Goal: Contribute content

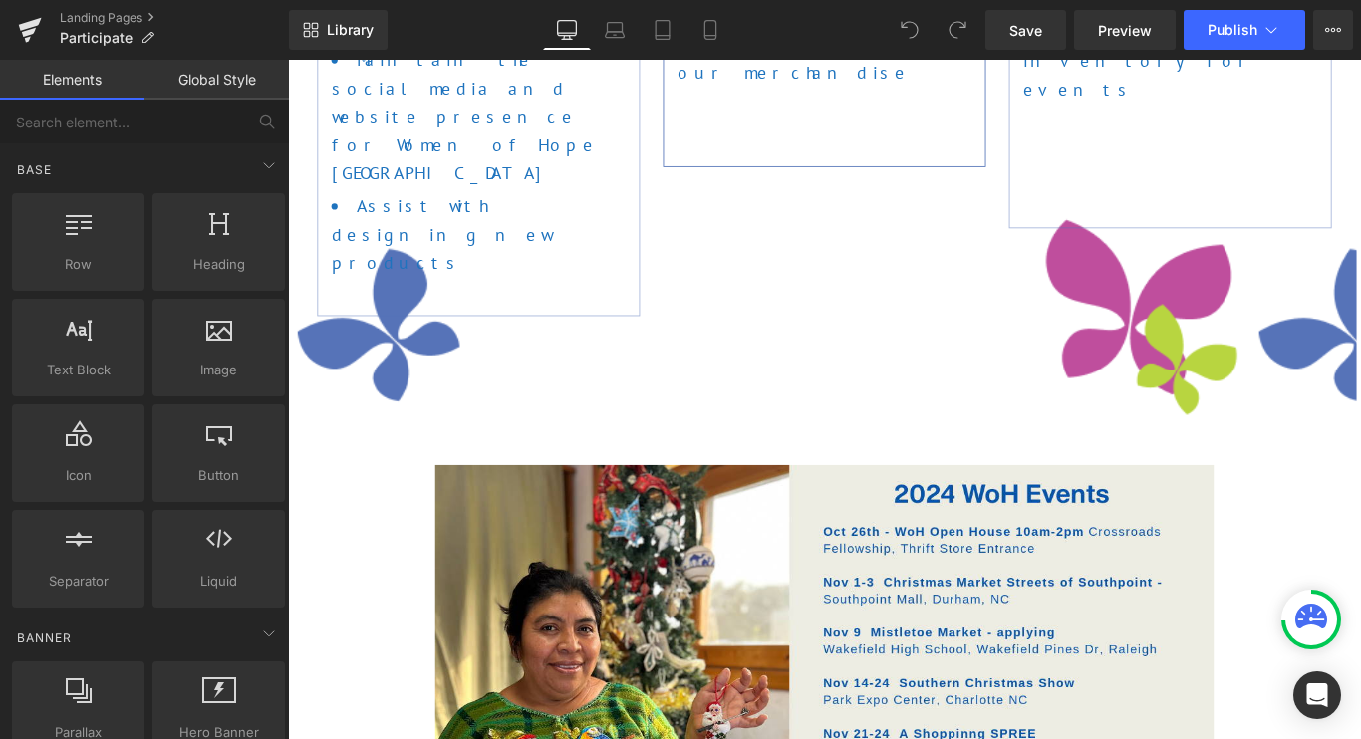
scroll to position [1166, 0]
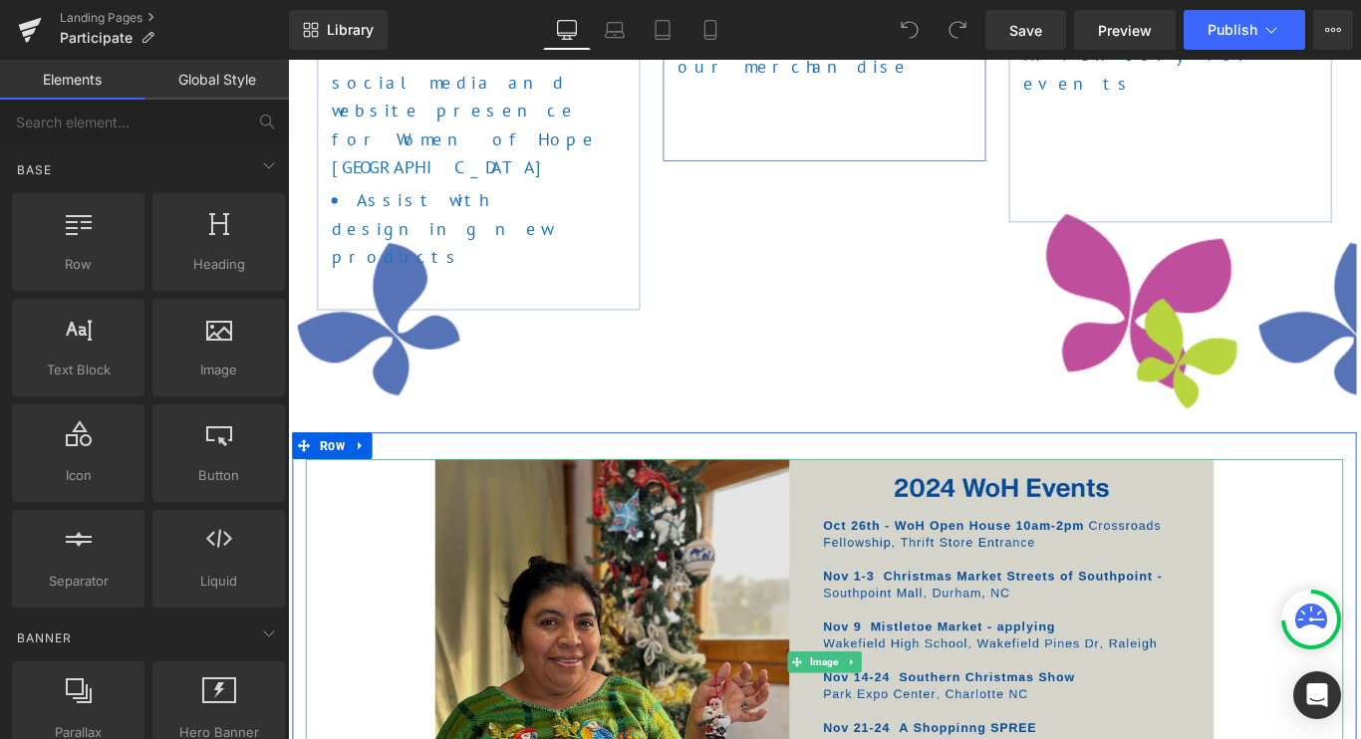
click at [866, 508] on img at bounding box center [890, 736] width 875 height 457
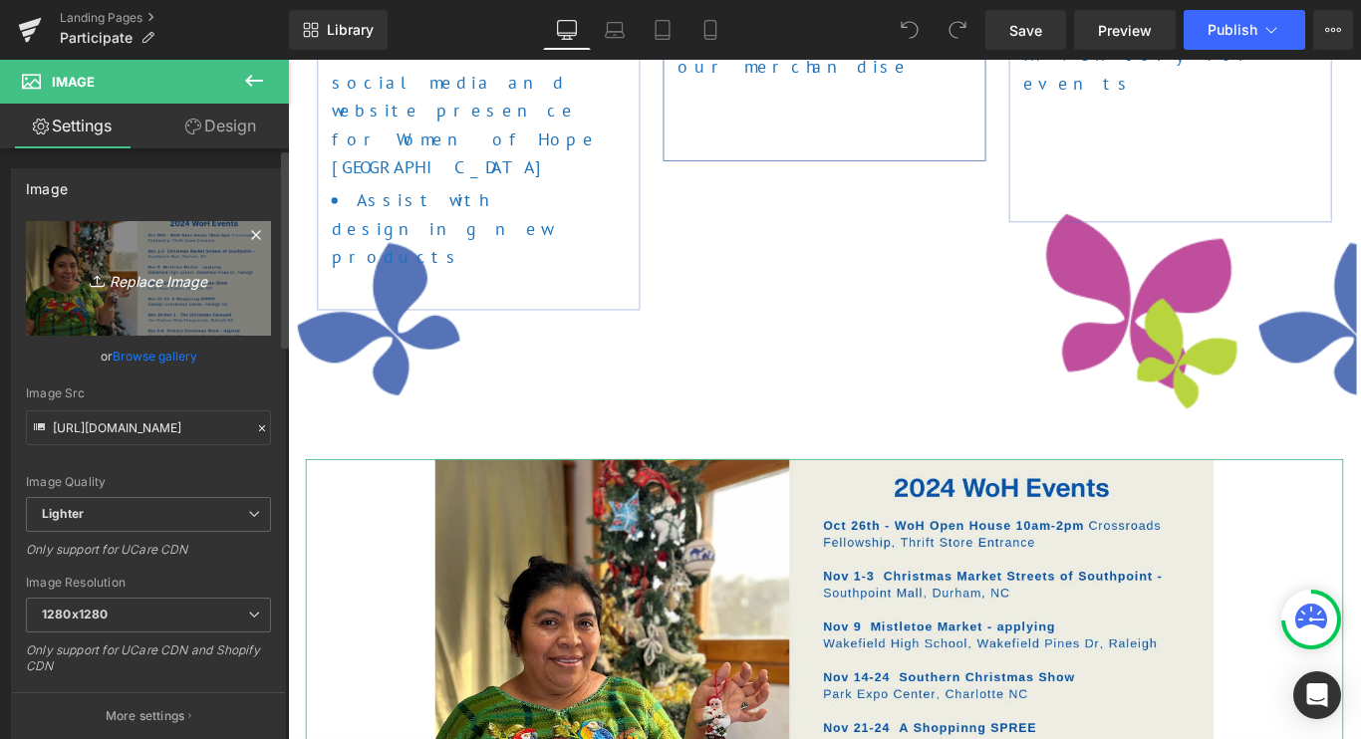
click at [167, 304] on link "Replace Image" at bounding box center [148, 278] width 245 height 115
type input "C:\fakepath\2025 Events Banner Website.png"
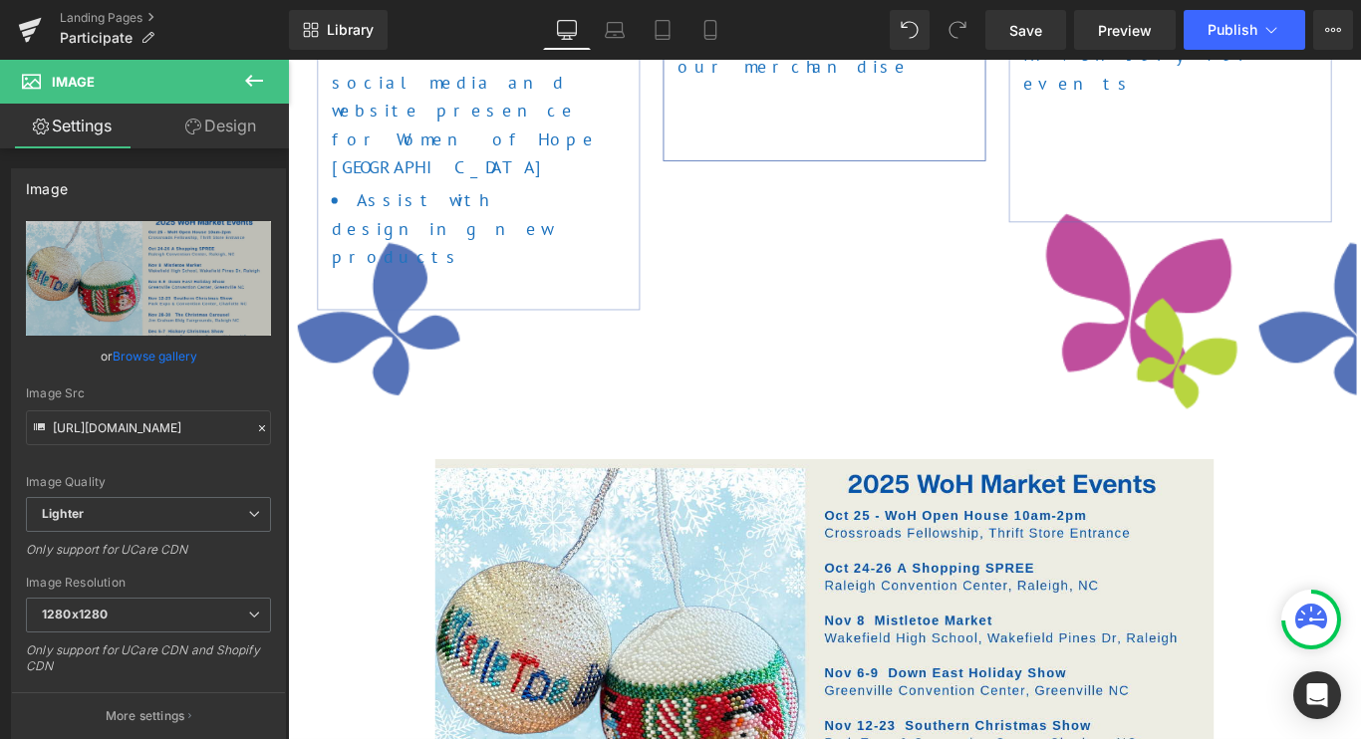
type input "[URL][DOMAIN_NAME]"
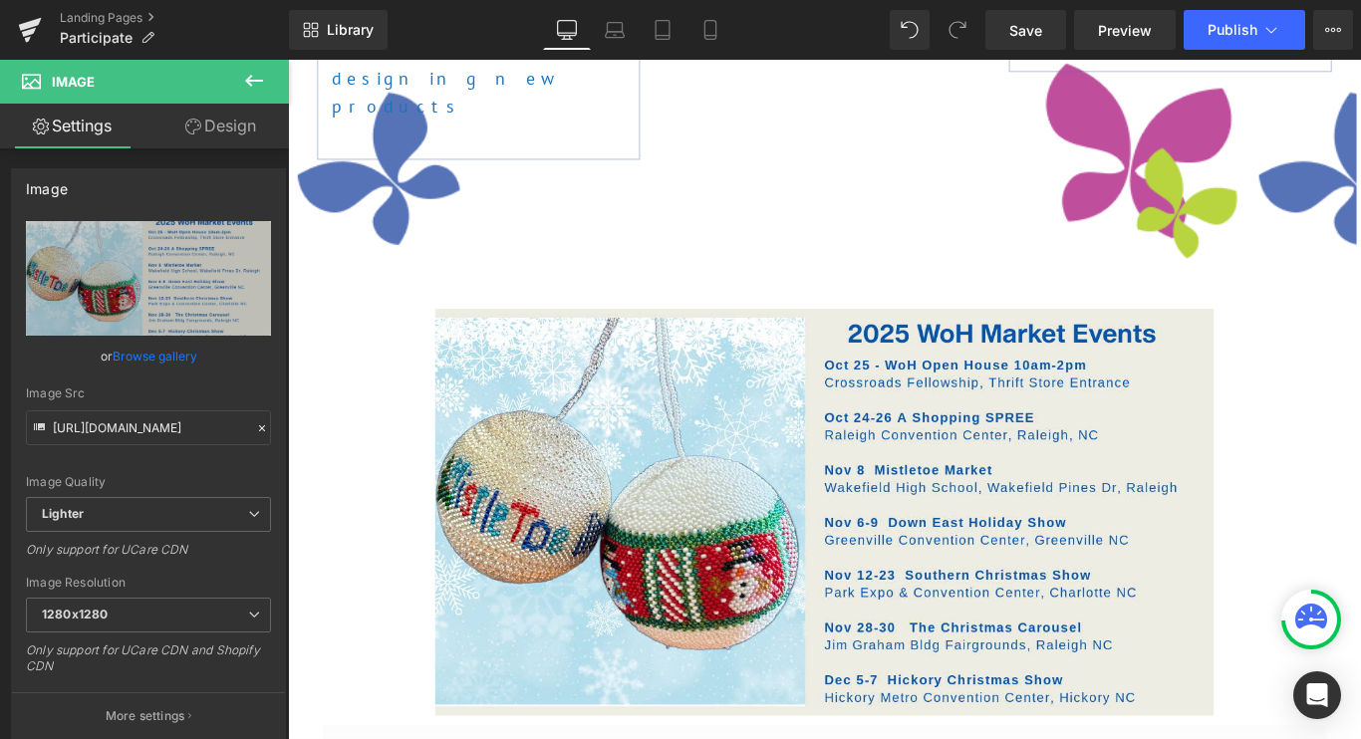
scroll to position [1383, 0]
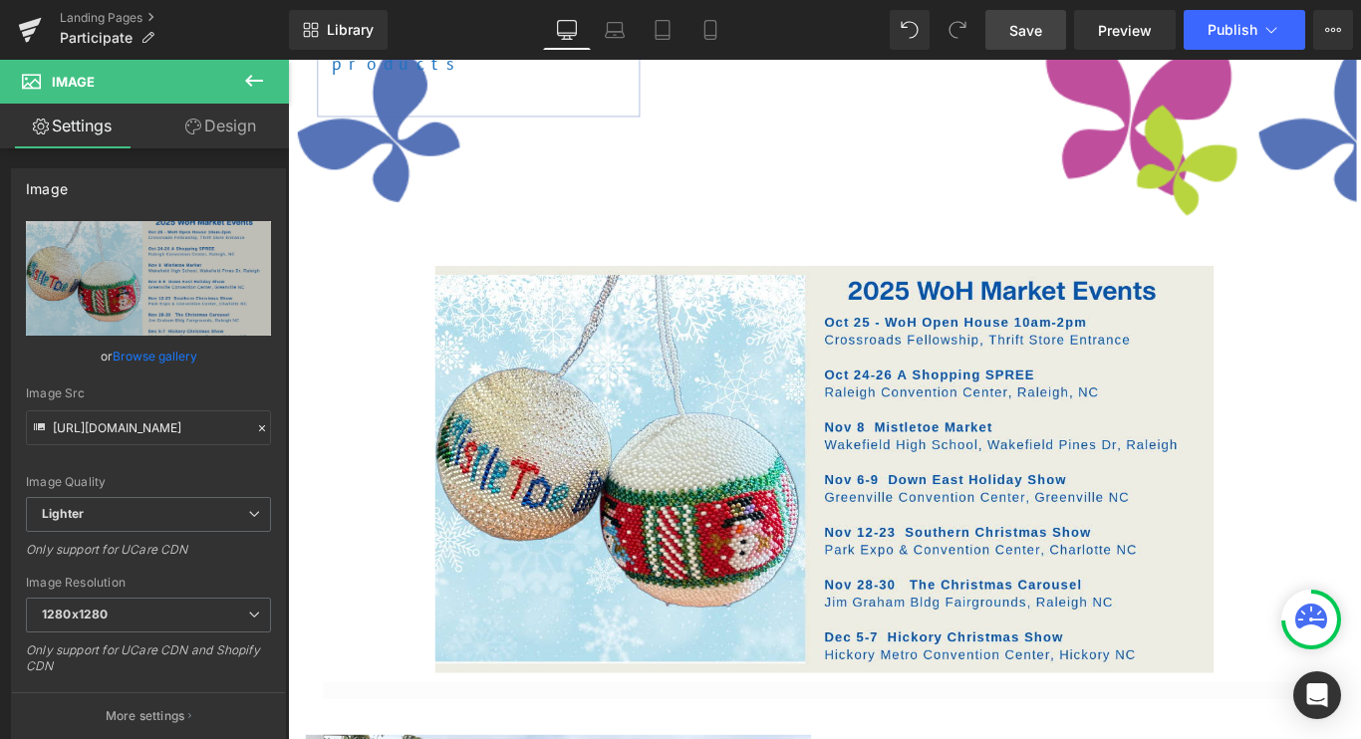
click at [1030, 32] on span "Save" at bounding box center [1025, 30] width 33 height 21
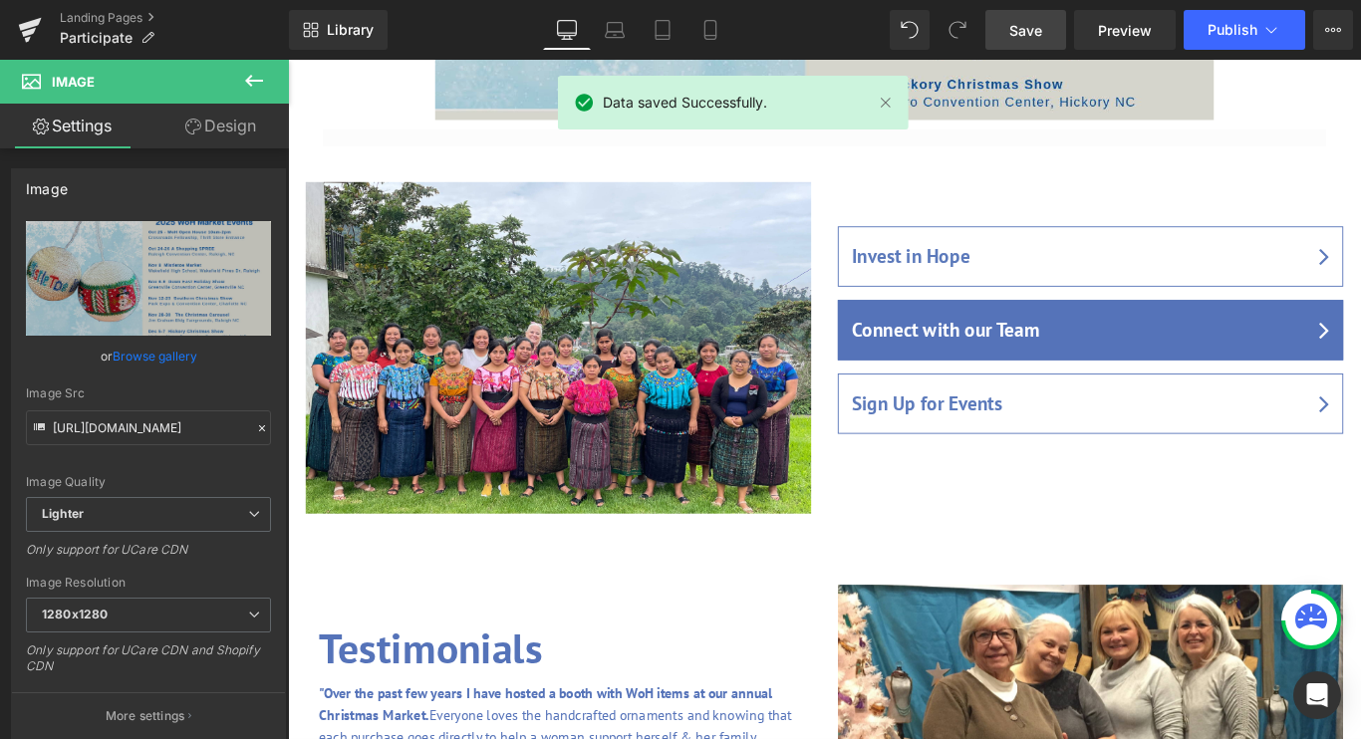
scroll to position [2097, 0]
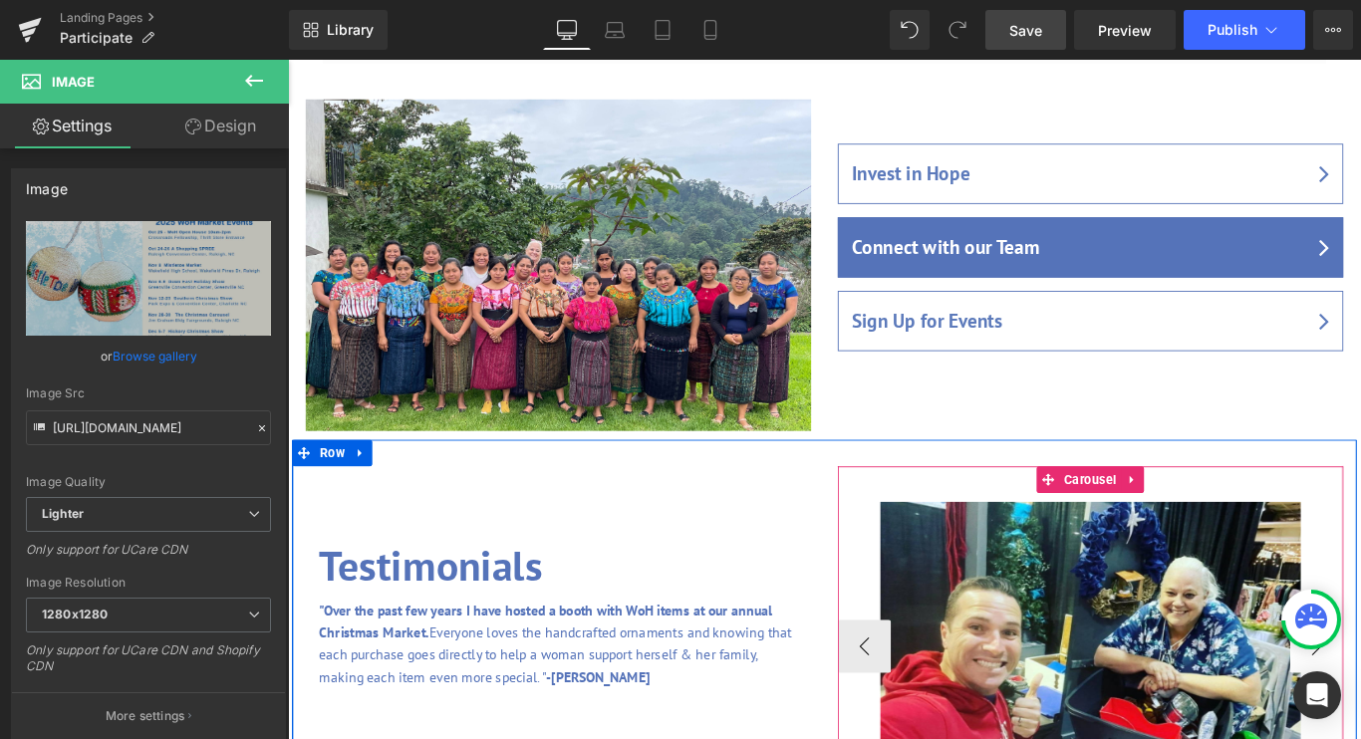
click at [940, 690] on button "‹" at bounding box center [936, 720] width 60 height 60
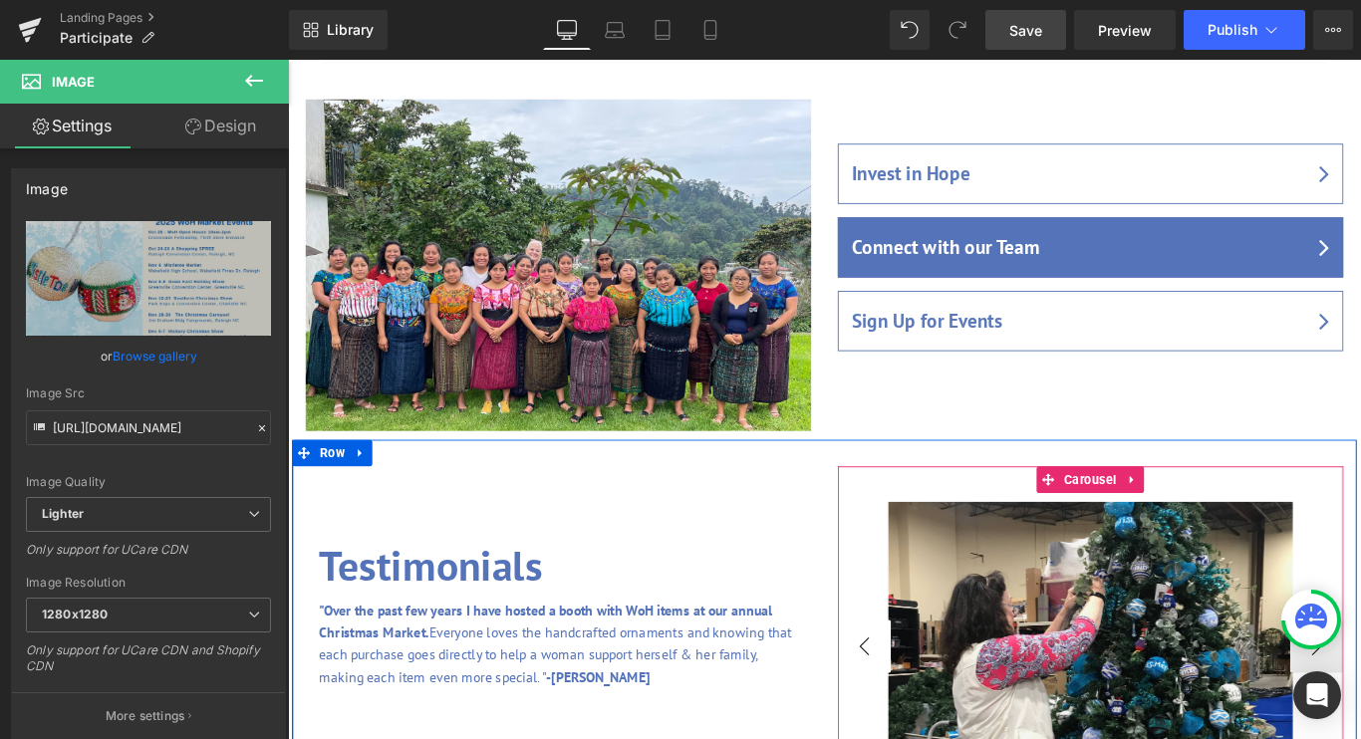
click at [940, 690] on button "‹" at bounding box center [936, 720] width 60 height 60
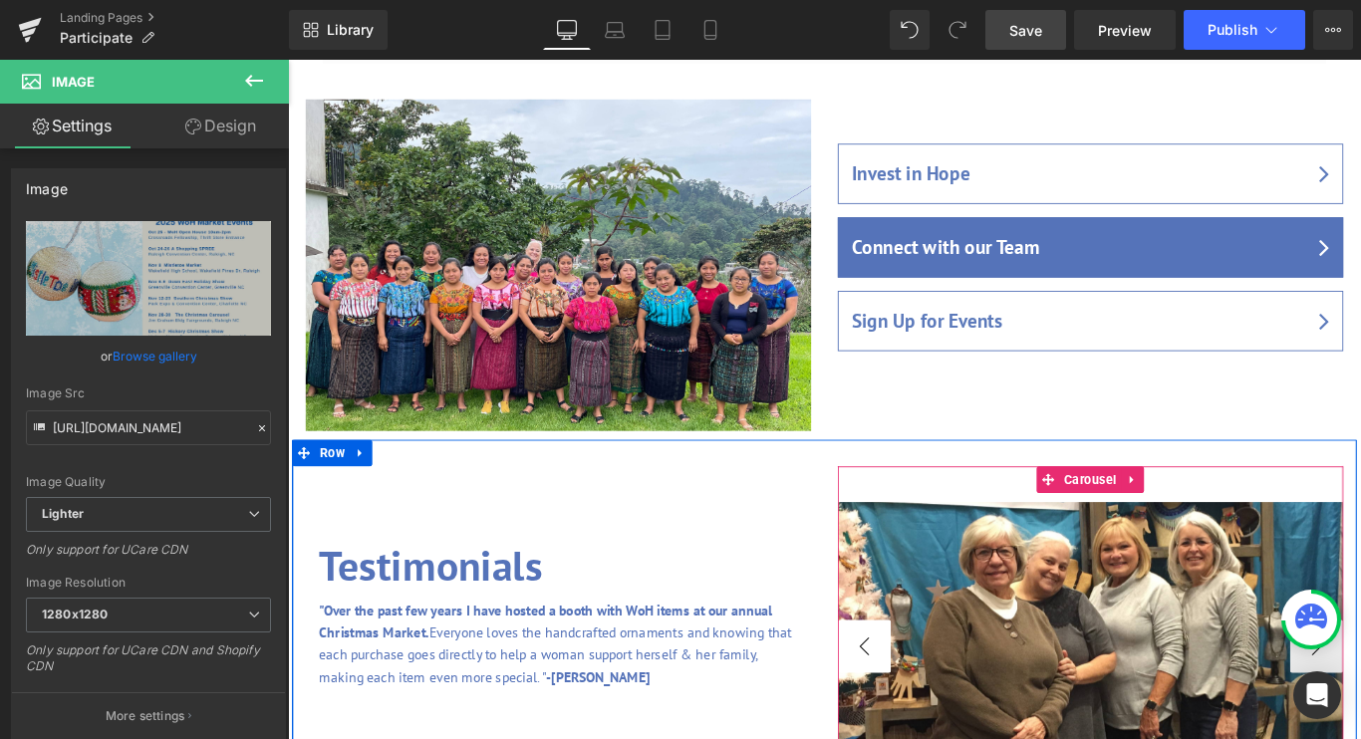
click at [940, 690] on button "‹" at bounding box center [936, 720] width 60 height 60
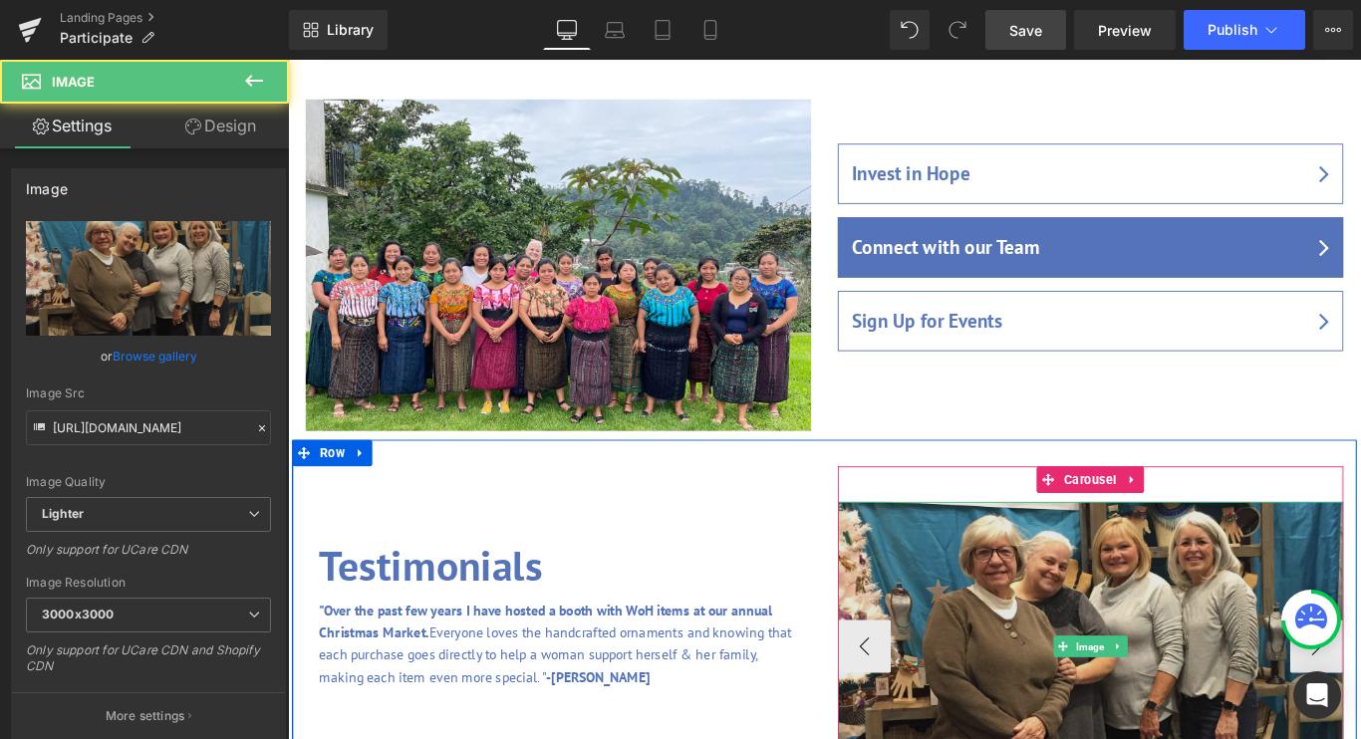
click at [1106, 557] on img at bounding box center [1190, 720] width 568 height 326
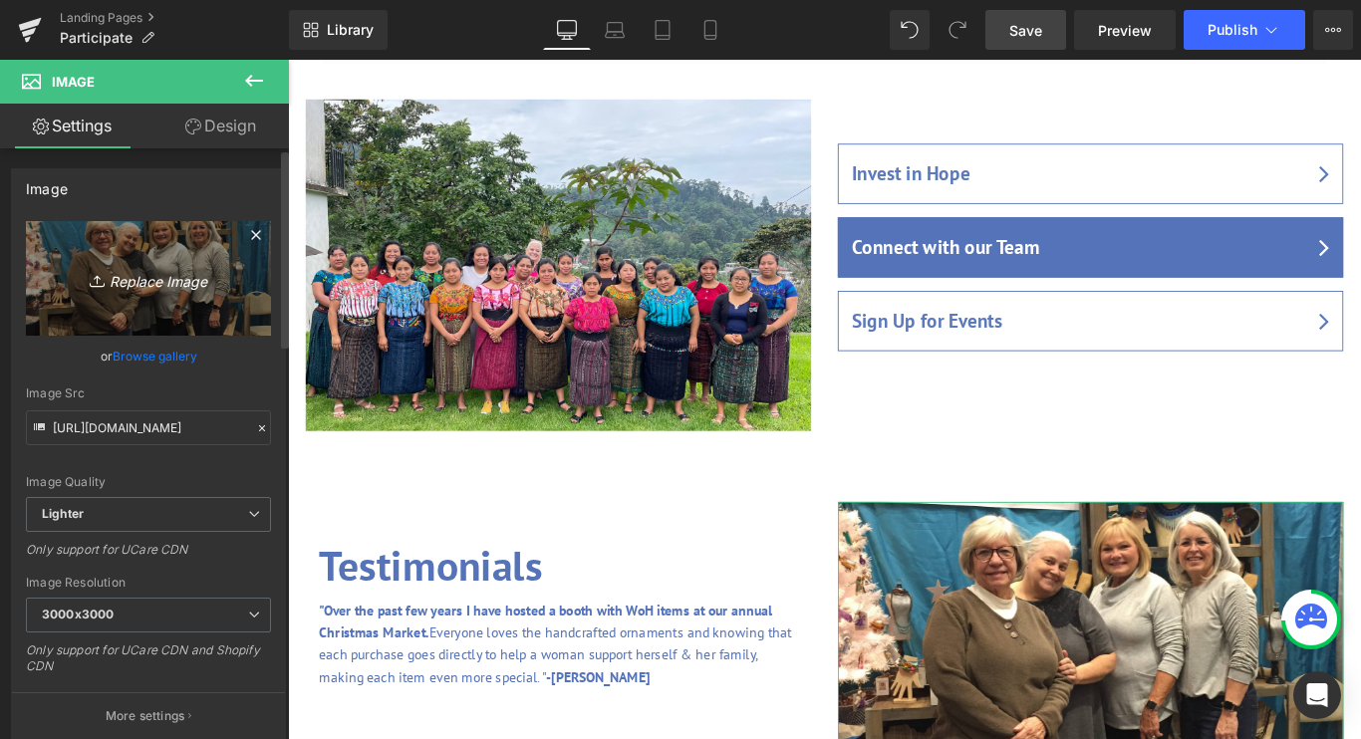
click at [141, 281] on icon "Replace Image" at bounding box center [148, 278] width 159 height 25
type input "C:\fakepath\IMG_5555.jpg"
